Goal: Information Seeking & Learning: Learn about a topic

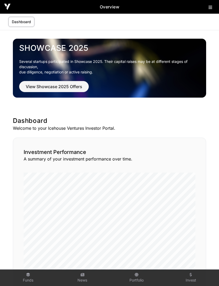
click at [212, 8] on icon at bounding box center [211, 7] width 4 height 4
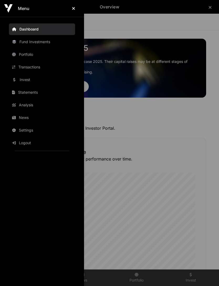
click at [17, 42] on link "Fund Investments" at bounding box center [42, 42] width 66 height 12
click at [18, 79] on link "Invest" at bounding box center [42, 80] width 66 height 12
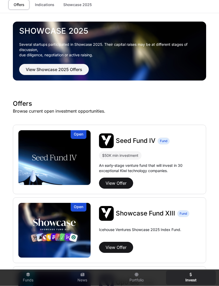
scroll to position [43, 0]
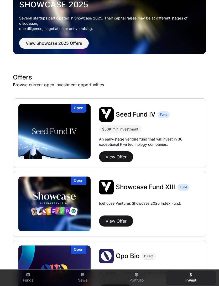
click at [105, 156] on button "View Offer" at bounding box center [116, 156] width 34 height 11
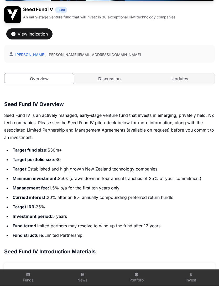
scroll to position [157, 0]
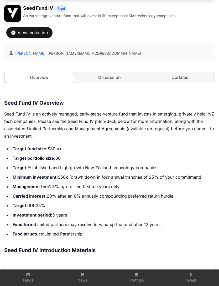
click at [125, 73] on link "Discussion" at bounding box center [109, 77] width 69 height 11
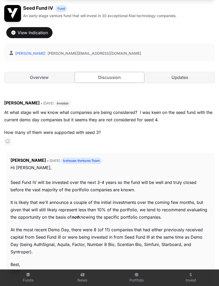
click at [116, 74] on link "Discussion" at bounding box center [110, 77] width 70 height 11
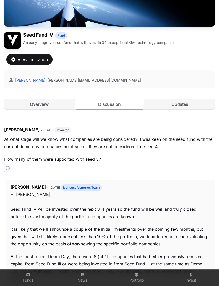
scroll to position [130, 0]
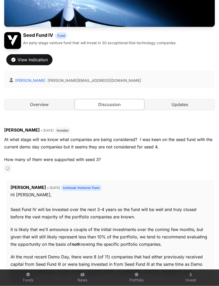
click at [177, 103] on link "Updates" at bounding box center [179, 104] width 69 height 11
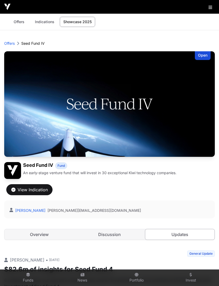
click at [39, 24] on link "Indications" at bounding box center [45, 22] width 26 height 10
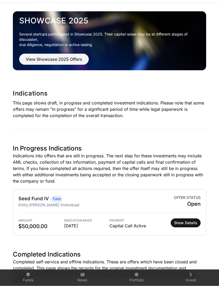
scroll to position [45, 0]
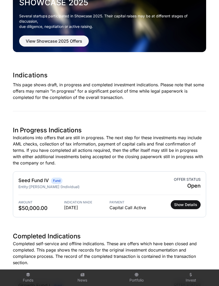
click at [191, 200] on button "Show Details" at bounding box center [186, 204] width 30 height 9
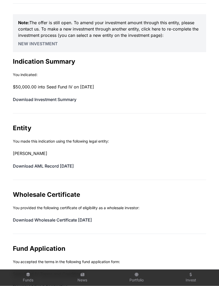
scroll to position [35, 0]
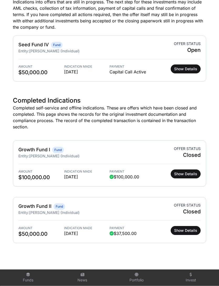
scroll to position [181, 0]
